Goal: Information Seeking & Learning: Find specific page/section

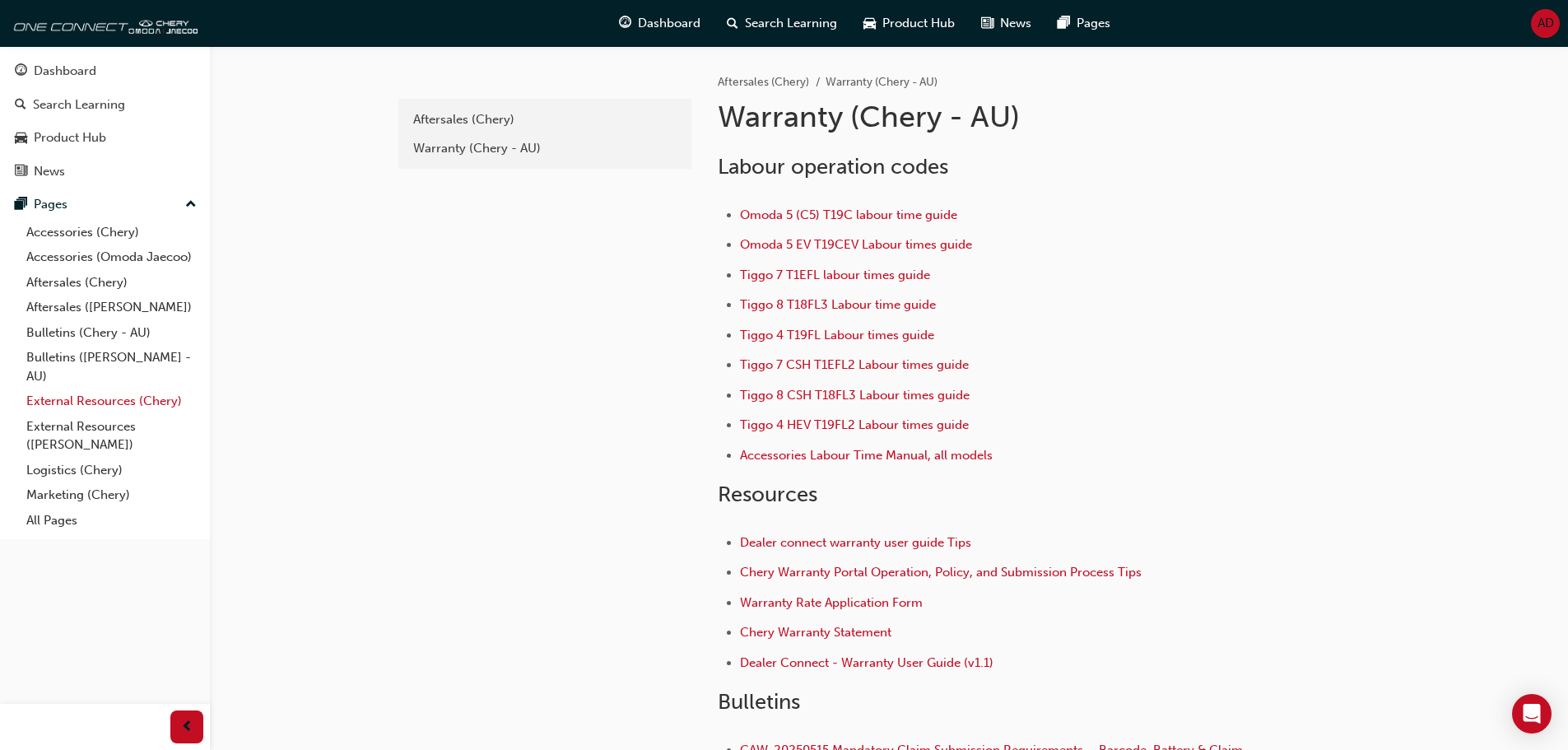
click at [117, 407] on link "External Resources (Chery)" at bounding box center [111, 401] width 183 height 26
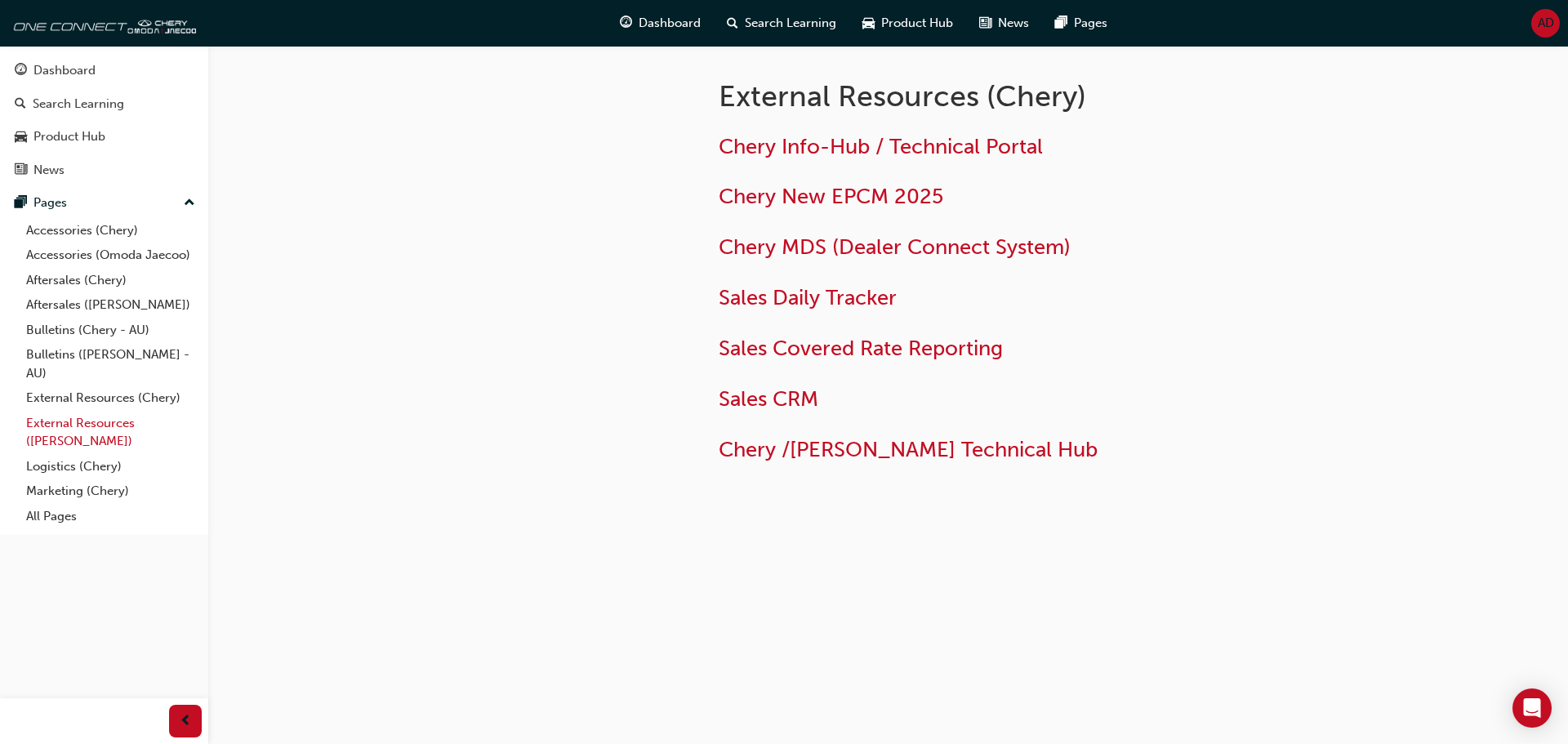
click at [123, 430] on link "External Resources ([PERSON_NAME])" at bounding box center [110, 432] width 182 height 43
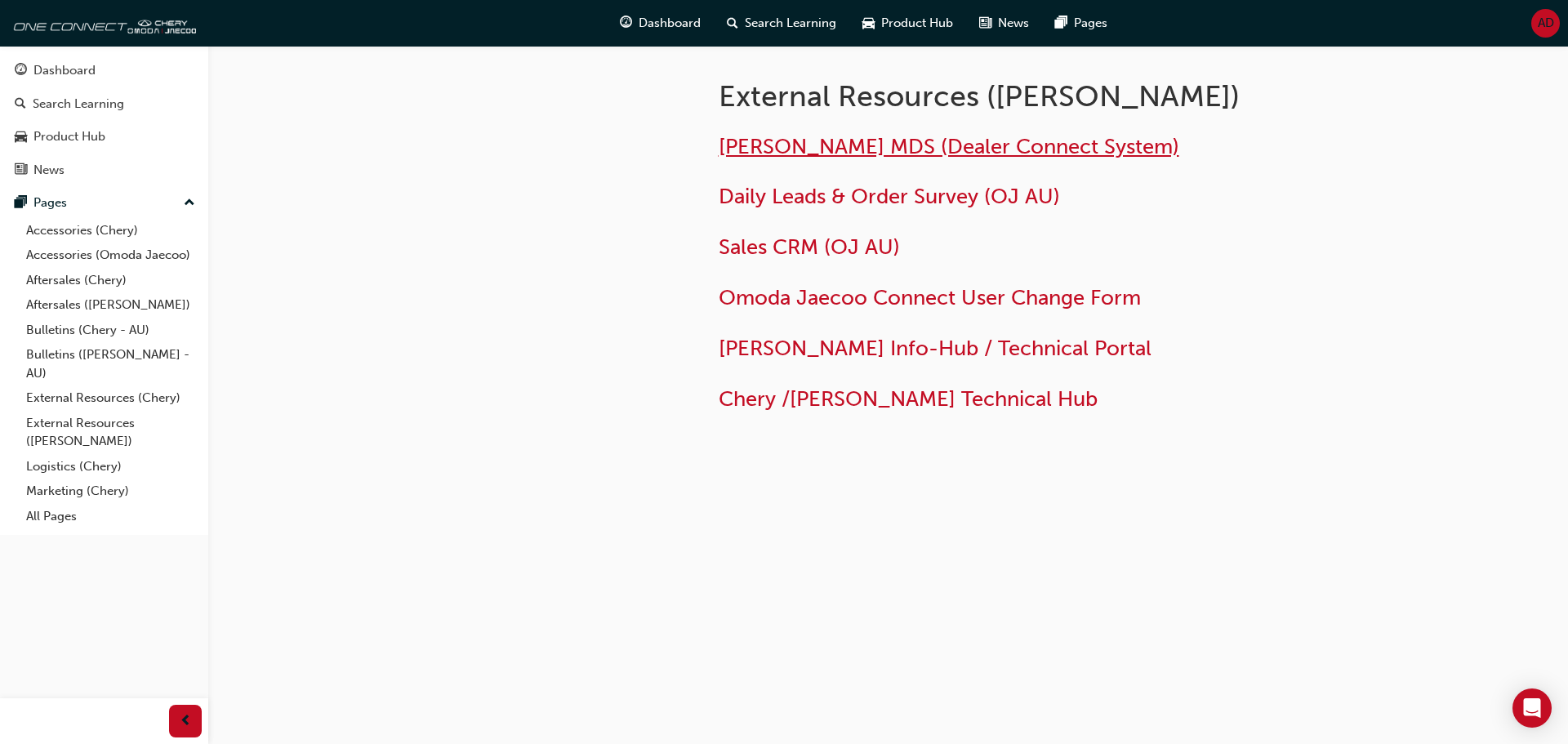
click at [917, 149] on span "Jaecoo MDS (Dealer Connect System)" at bounding box center [949, 146] width 461 height 26
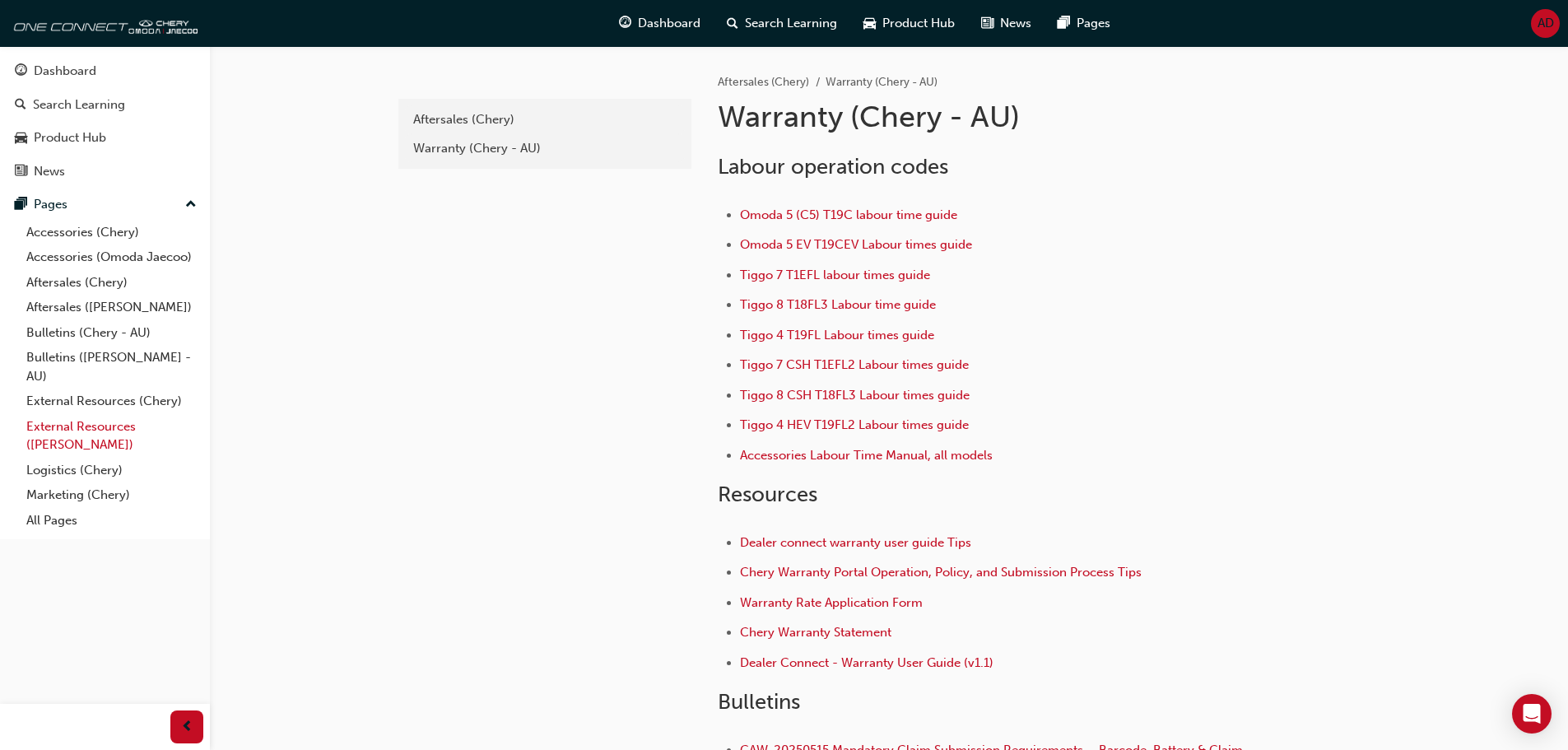
click at [118, 417] on link "External Resources ([PERSON_NAME])" at bounding box center [111, 435] width 183 height 44
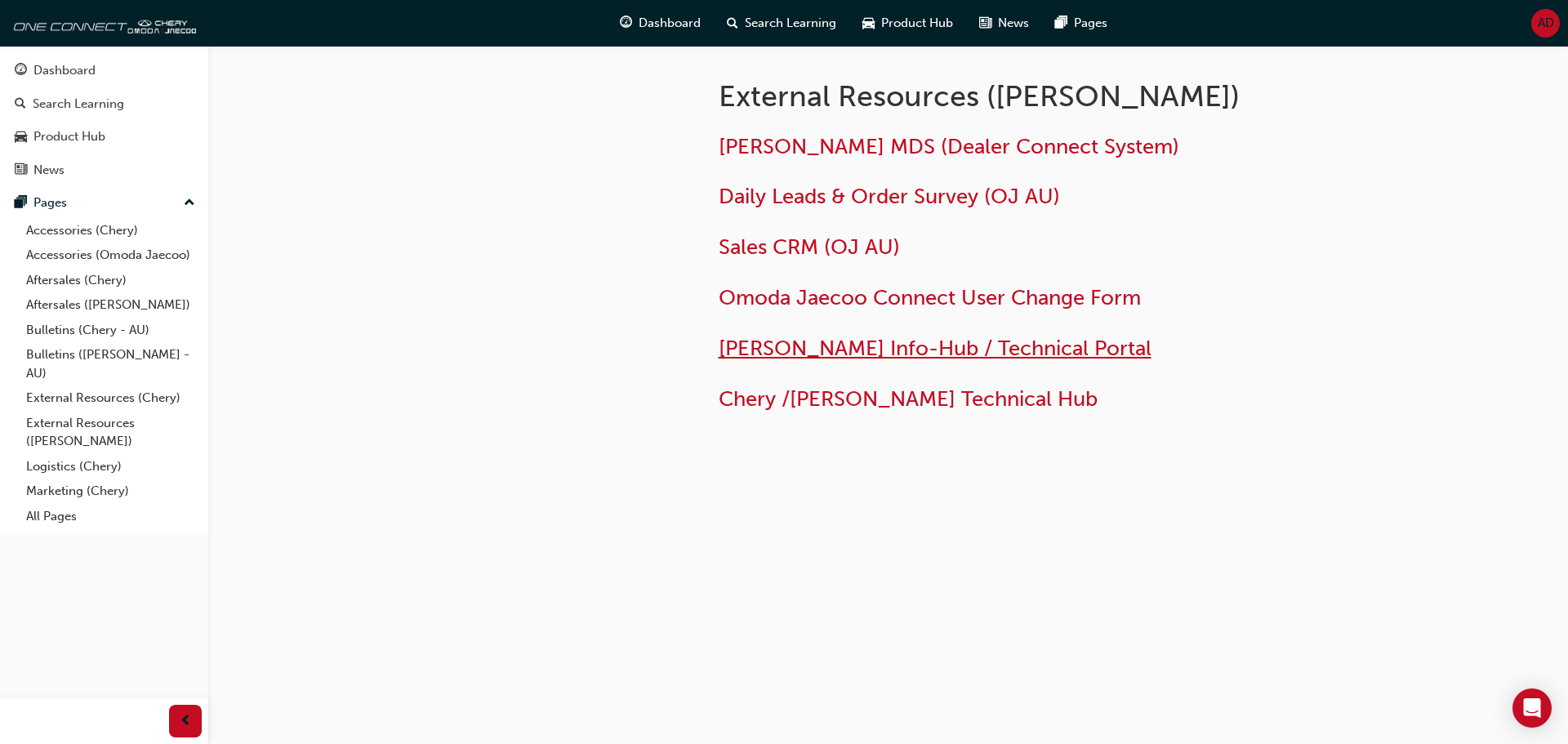
click at [806, 353] on span "[PERSON_NAME] Info-Hub / Technical Portal" at bounding box center [935, 349] width 433 height 26
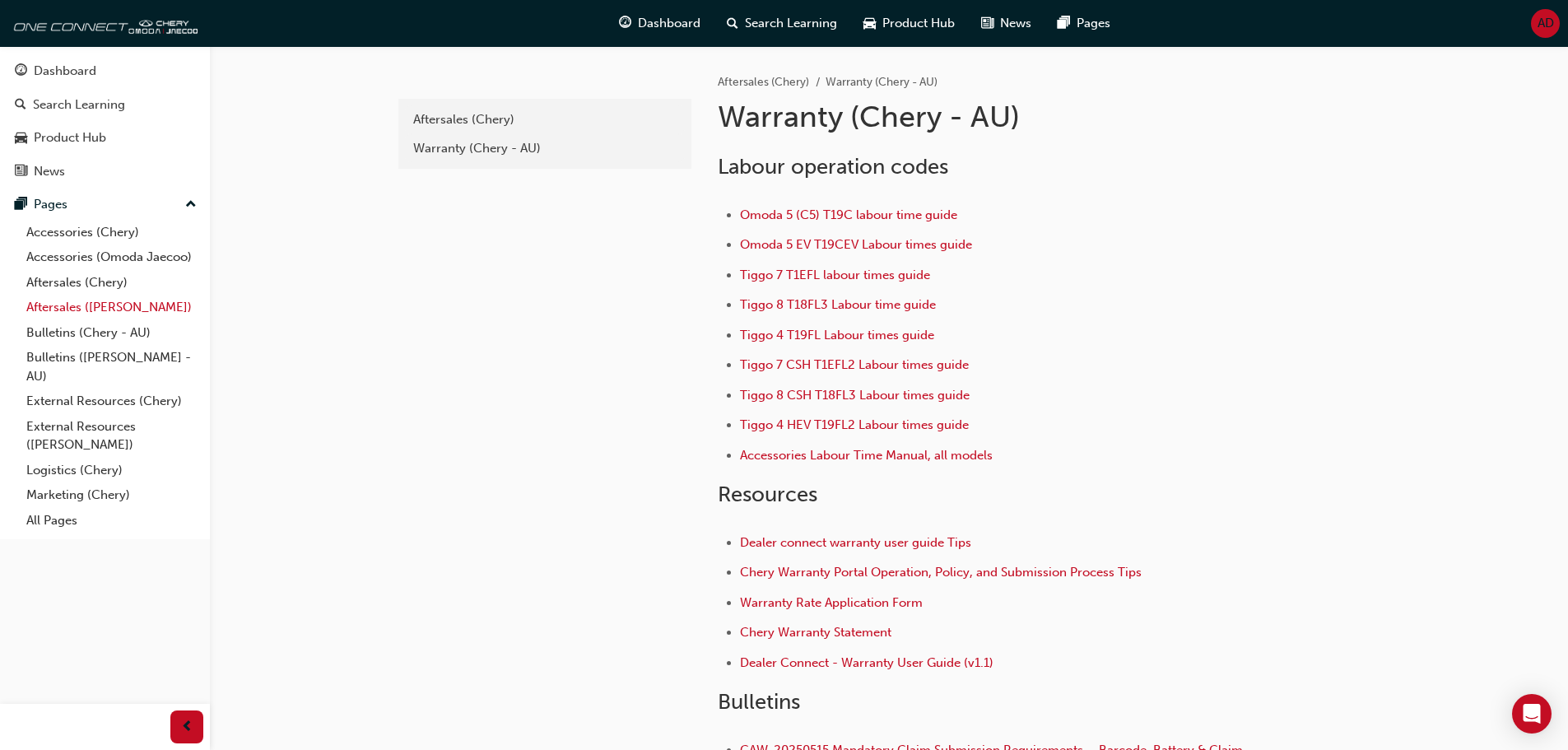
click at [127, 309] on link "Aftersales ([PERSON_NAME])" at bounding box center [111, 308] width 183 height 26
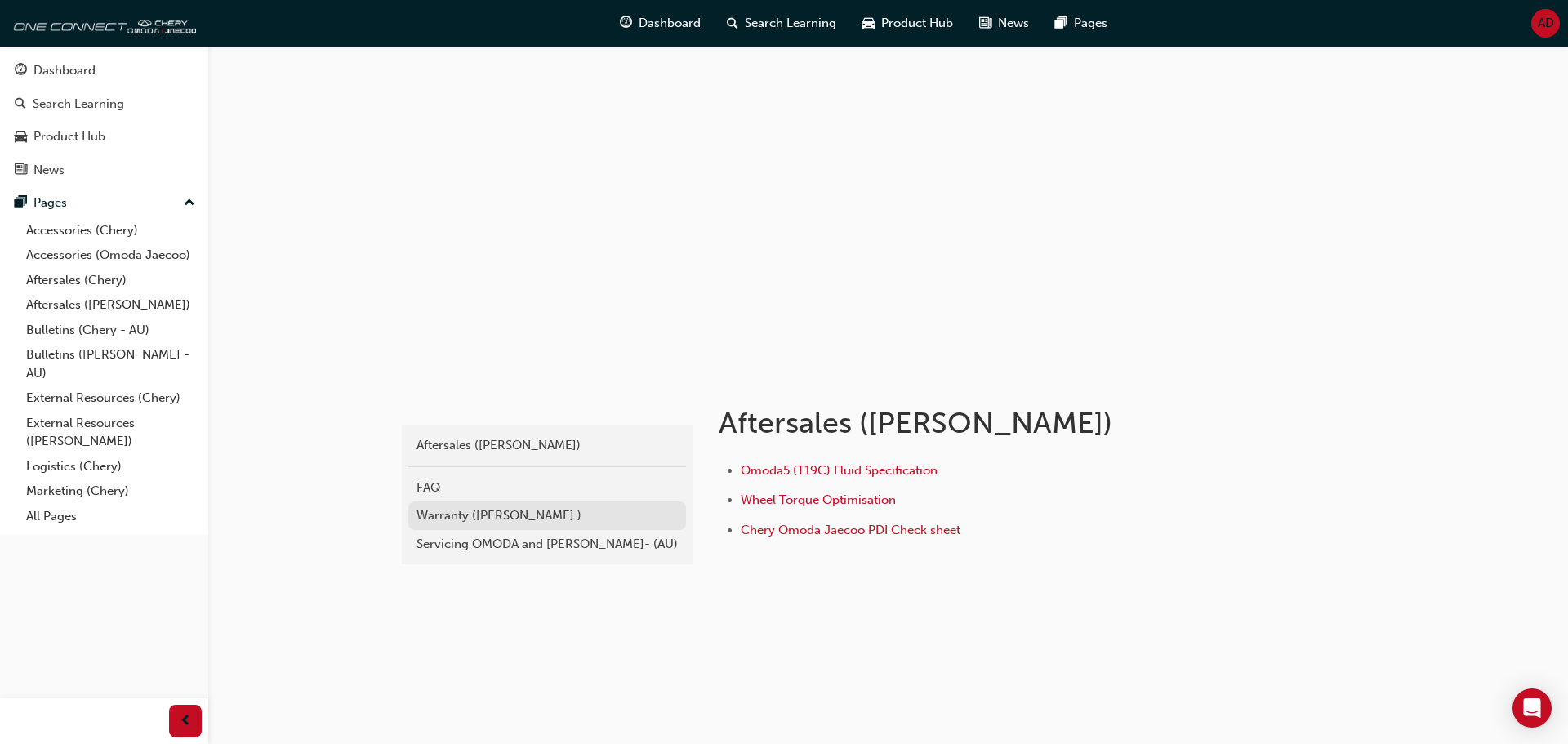
click at [564, 509] on div "Warranty (Omoda Jaecoo )" at bounding box center [547, 515] width 261 height 19
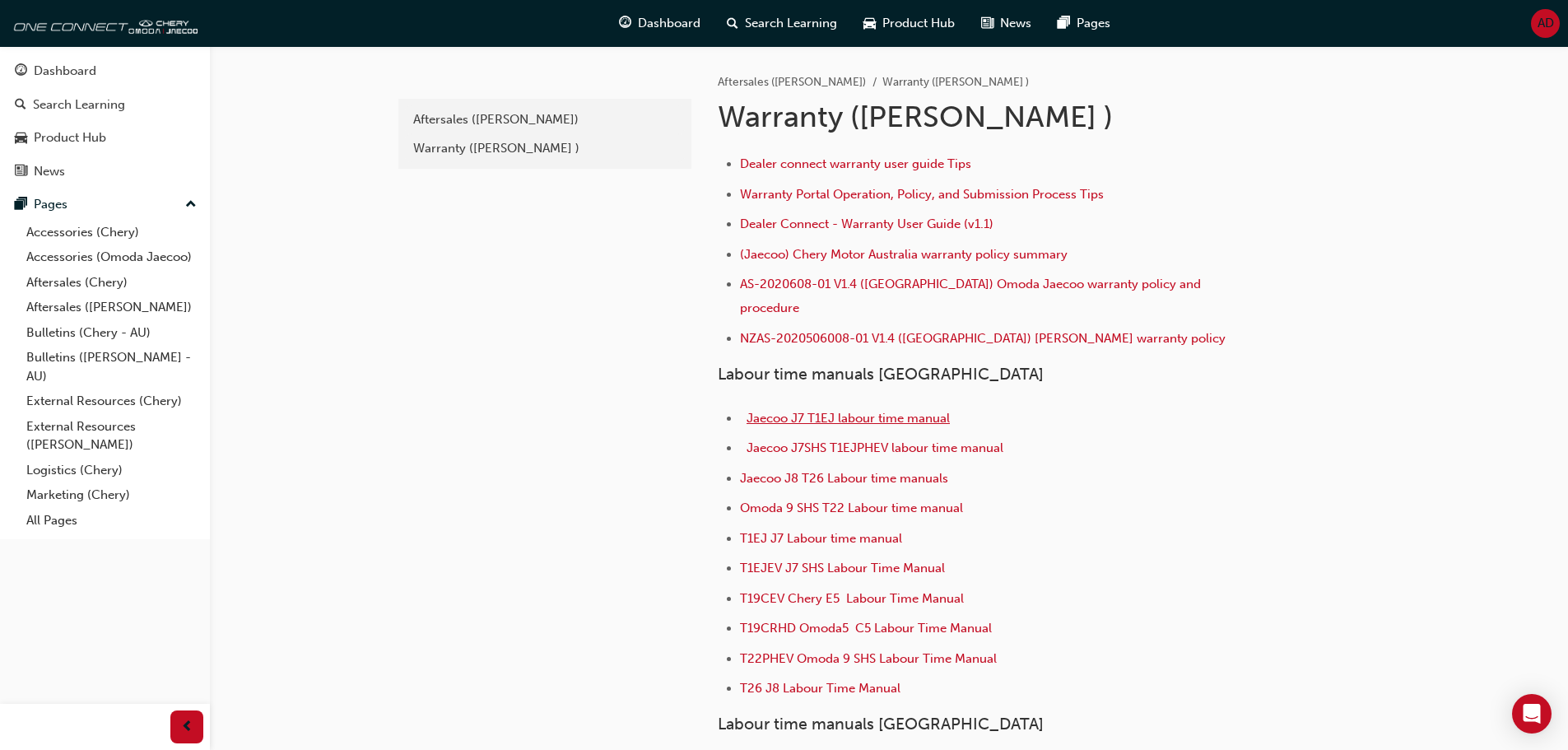
scroll to position [82, 0]
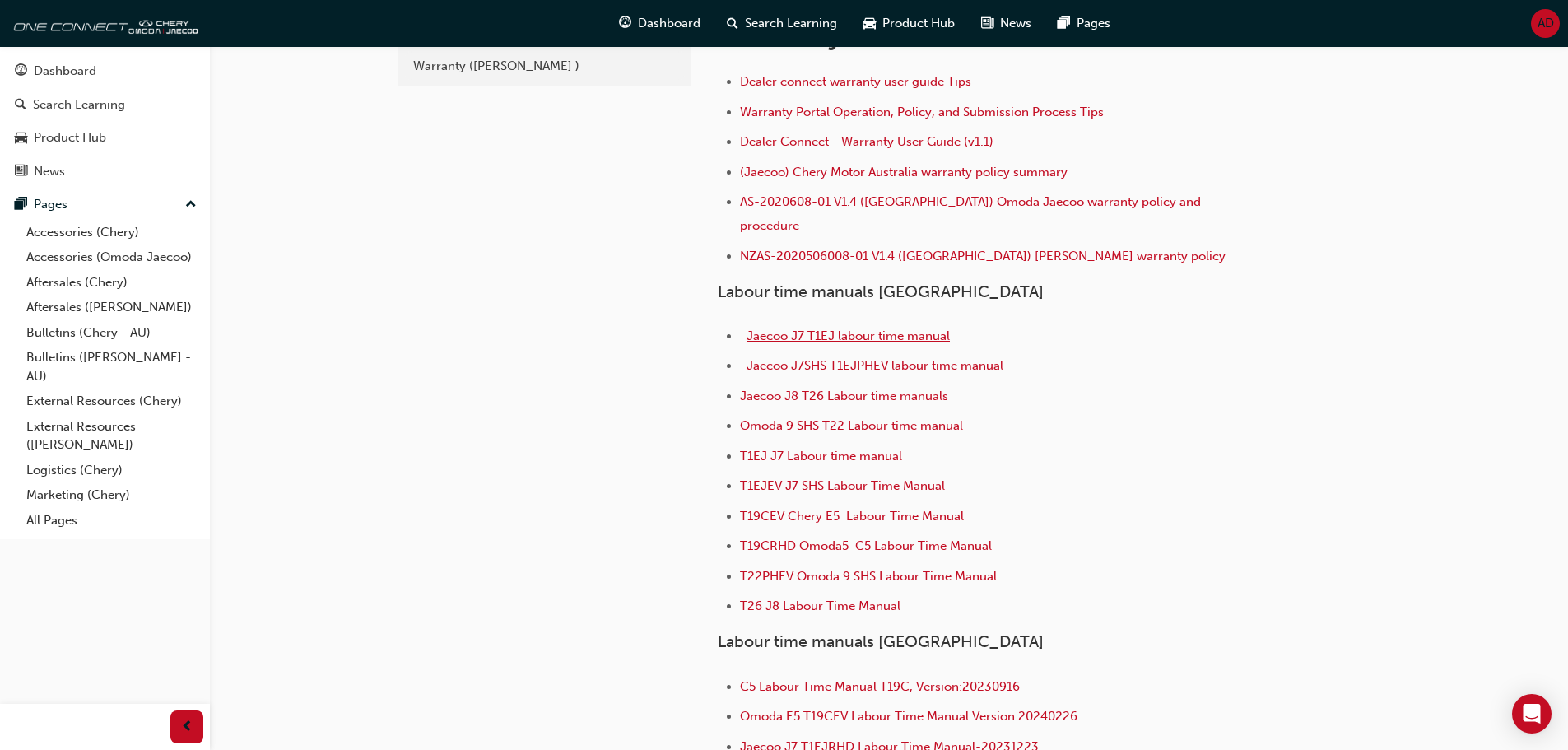
click at [902, 329] on span "Jaecoo J7 T1EJ labour time manual" at bounding box center [849, 336] width 204 height 15
